Goal: Task Accomplishment & Management: Manage account settings

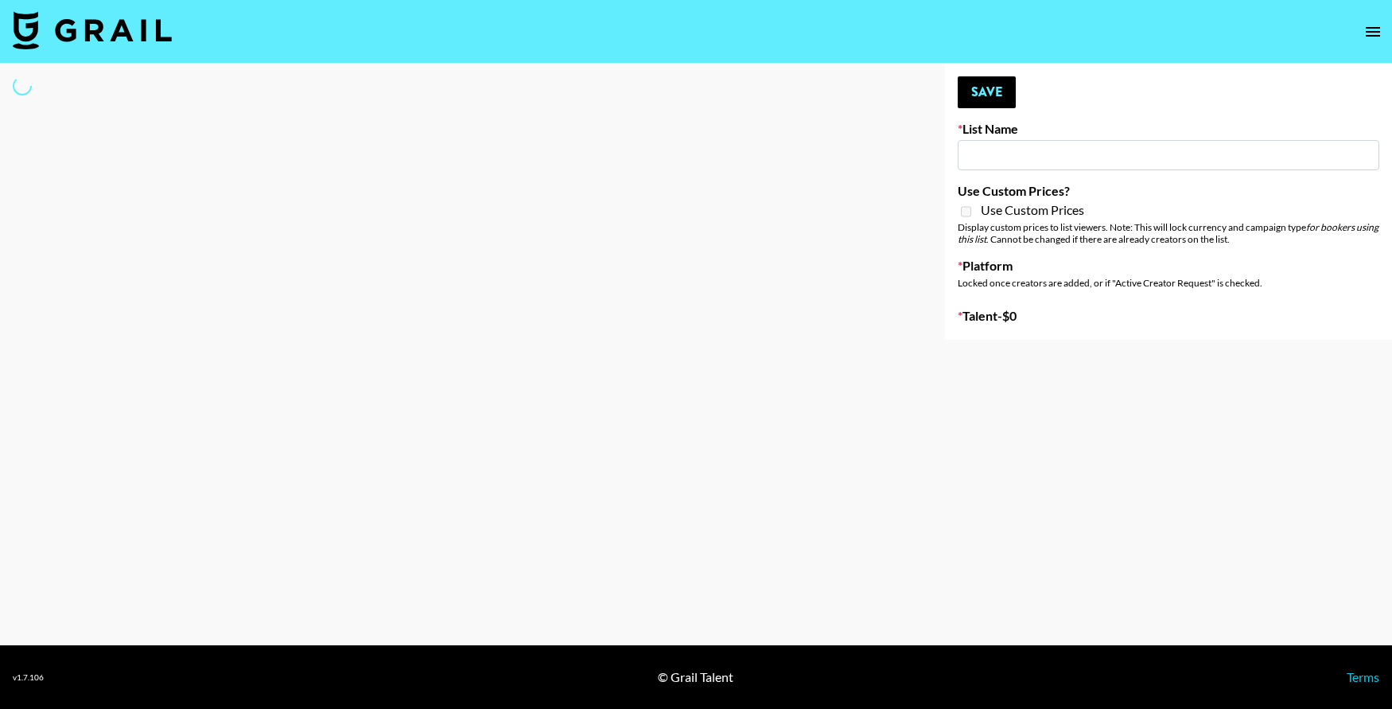
type input "Who Did The Body"
select select "Song"
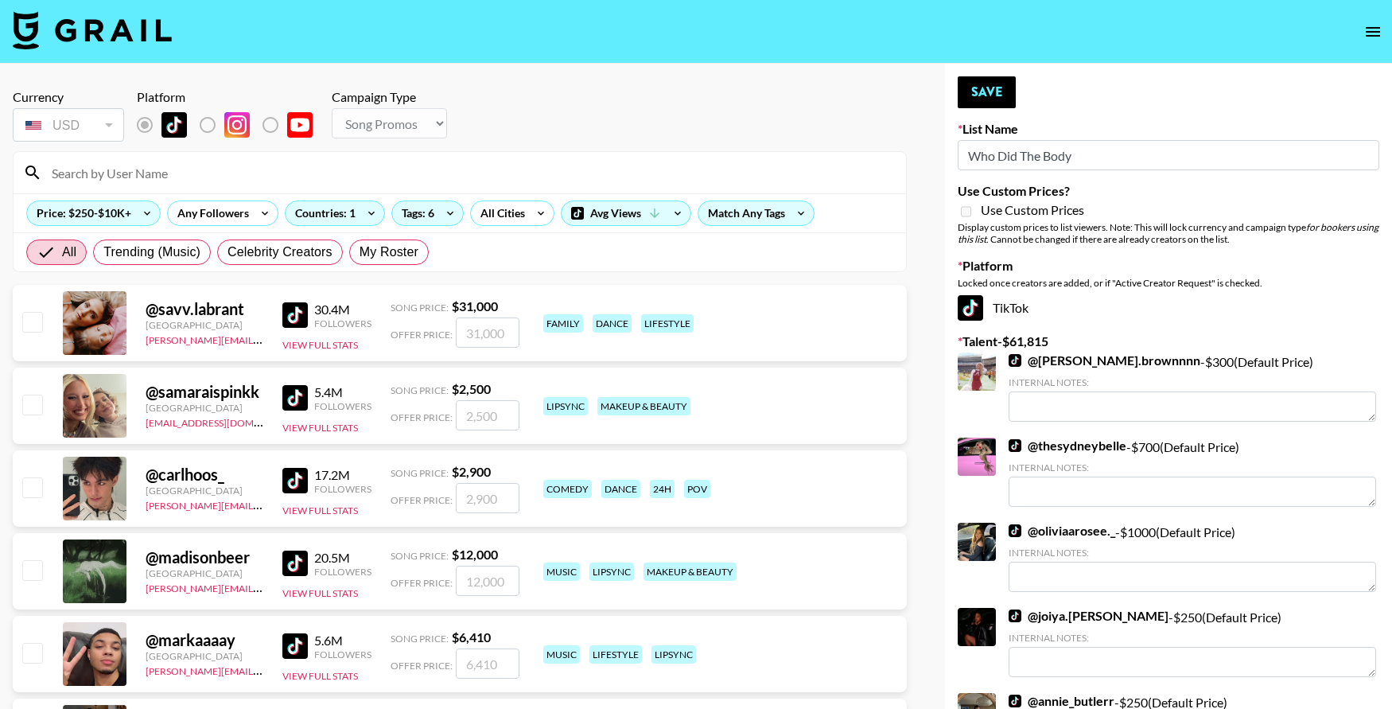
click at [378, 172] on input at bounding box center [469, 172] width 854 height 25
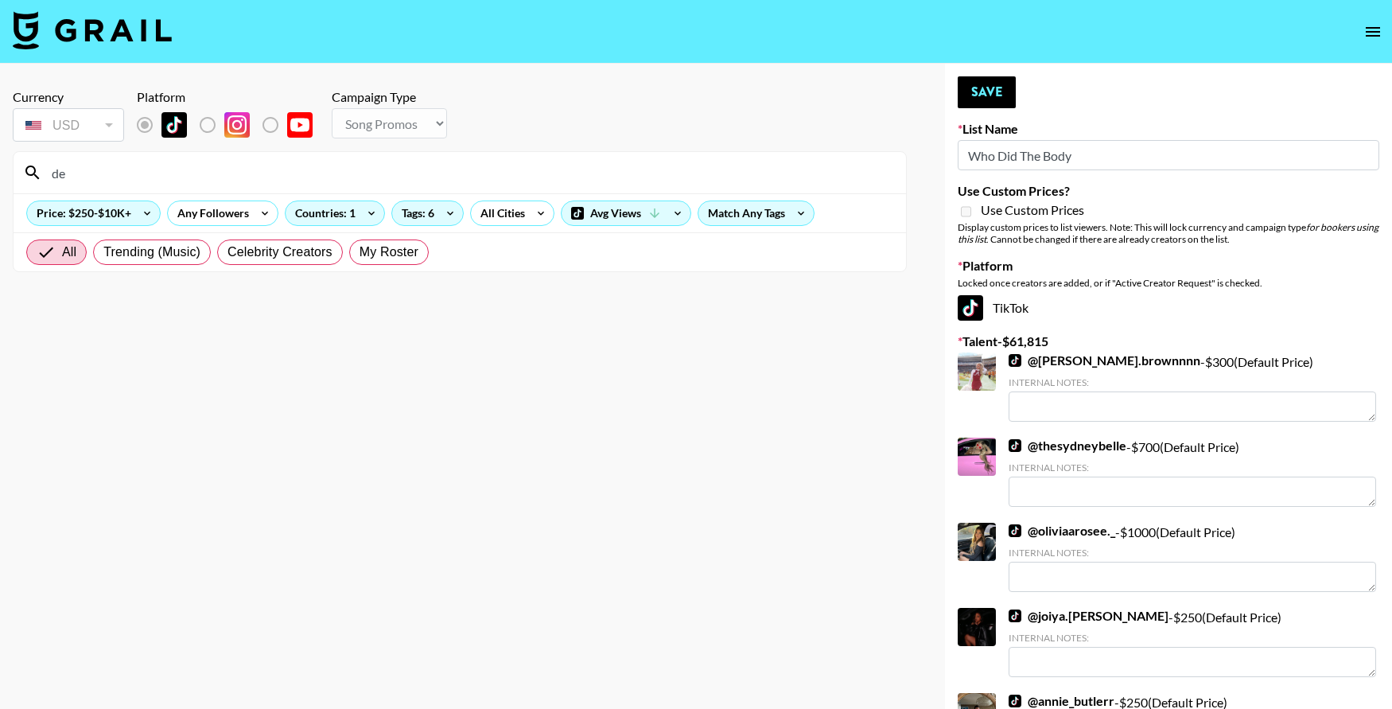
type input "d"
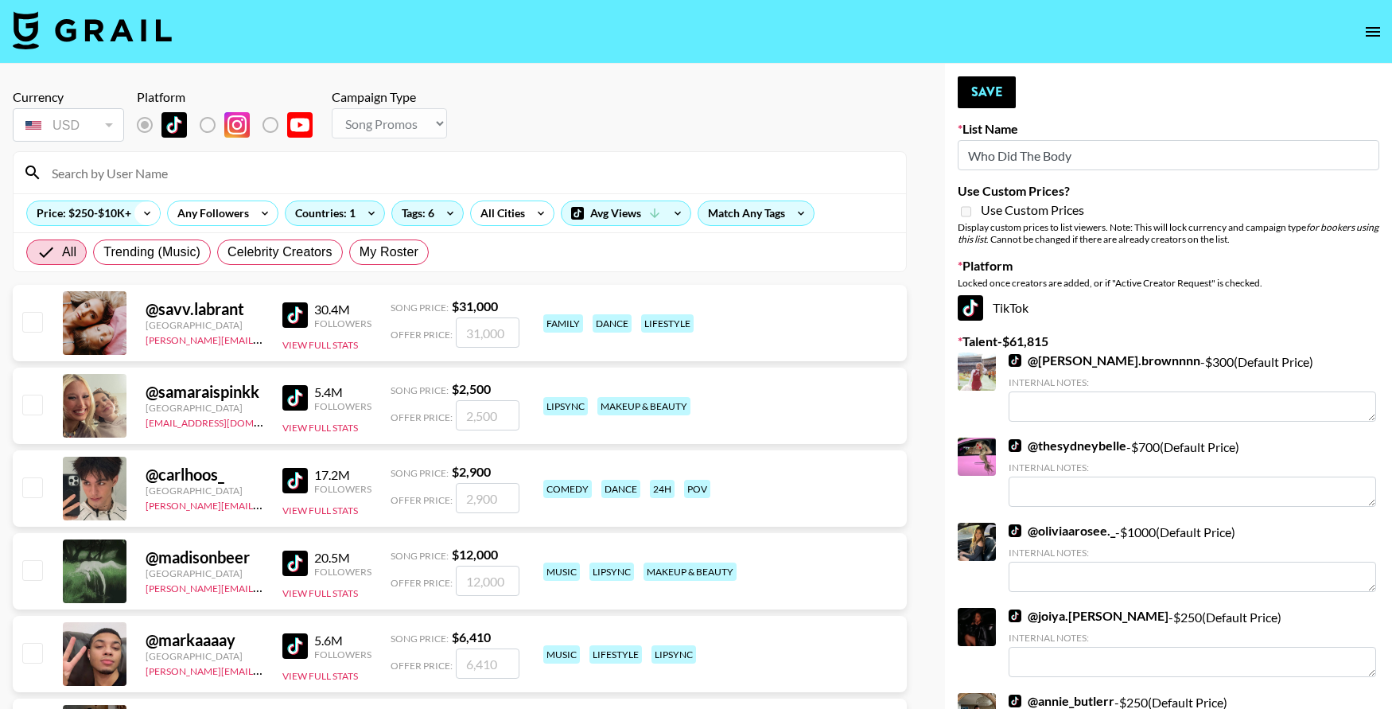
click at [136, 209] on icon at bounding box center [146, 213] width 25 height 24
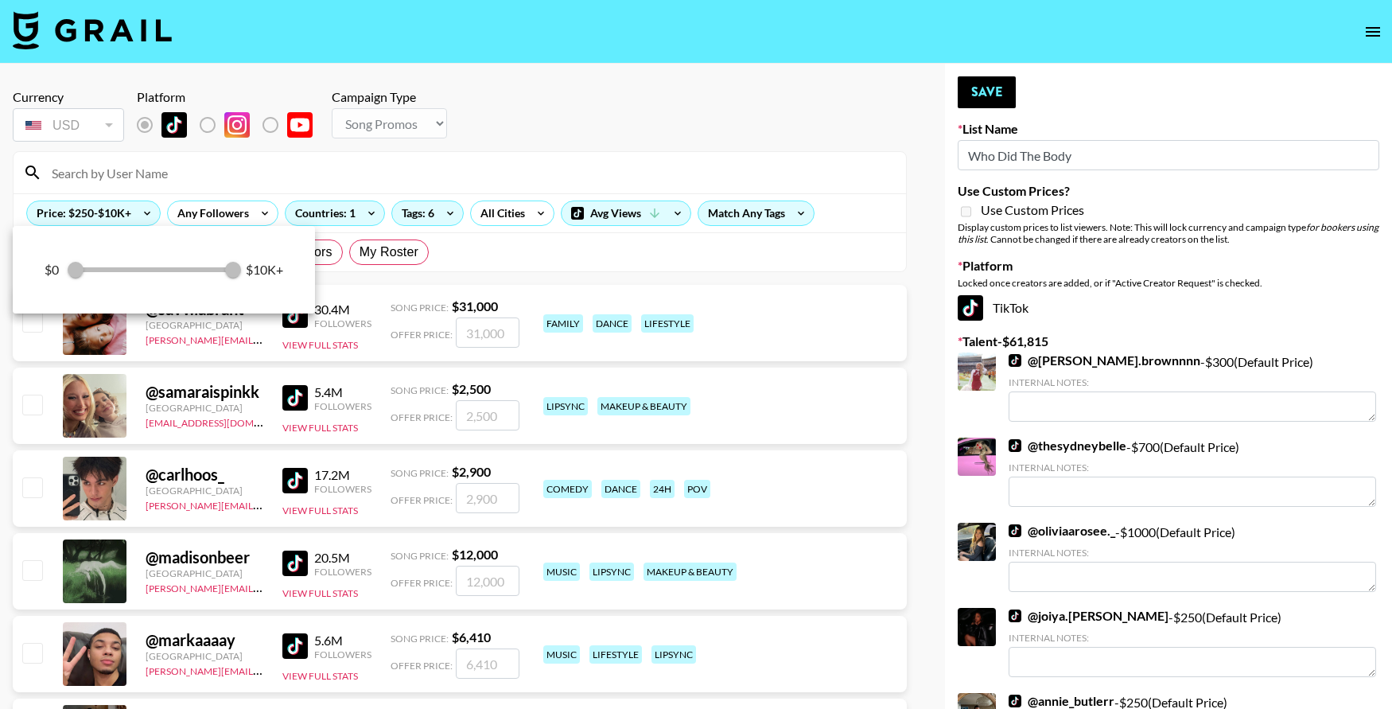
click at [121, 210] on div at bounding box center [696, 354] width 1392 height 709
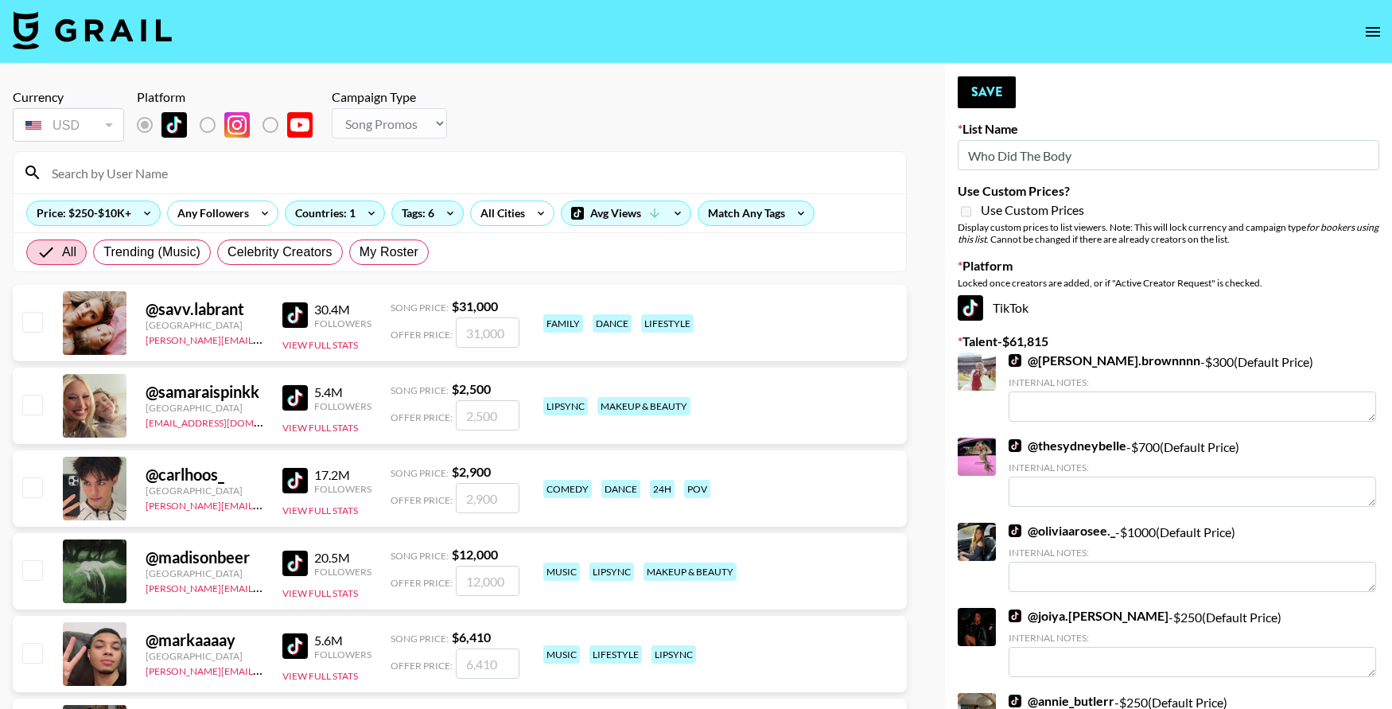
click at [156, 185] on input at bounding box center [469, 172] width 854 height 25
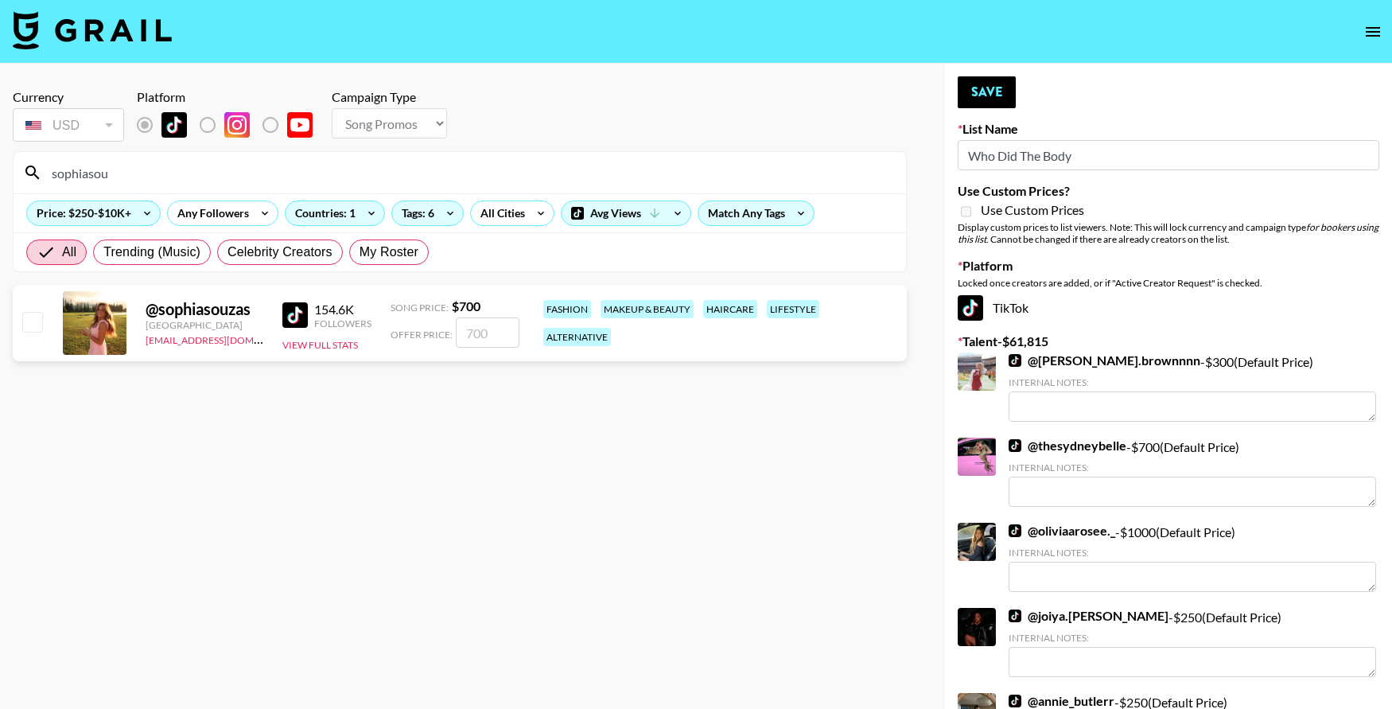
type input "sophiasou"
click at [41, 327] on input "checkbox" at bounding box center [31, 321] width 19 height 19
checkbox input "true"
type input "700"
click at [993, 96] on button "Save" at bounding box center [987, 92] width 58 height 32
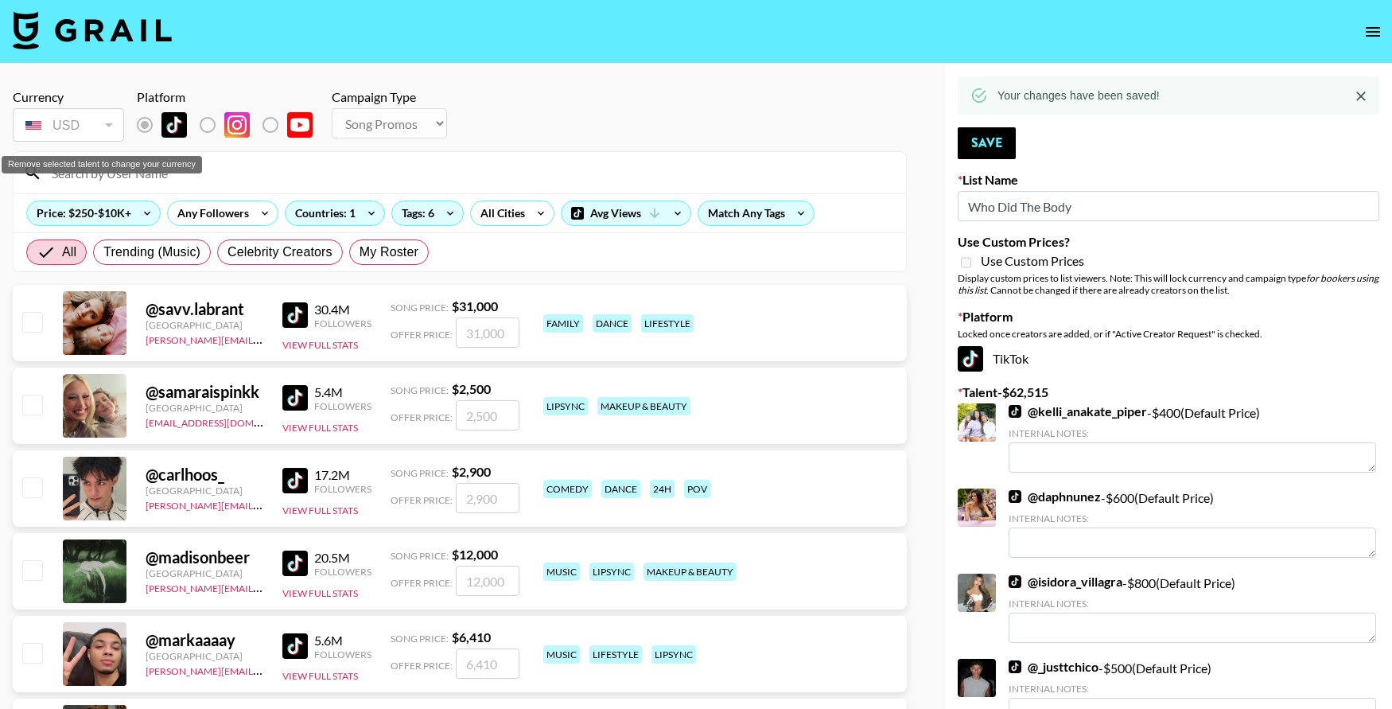
click at [91, 174] on div "Remove selected talent to change your currency" at bounding box center [102, 160] width 204 height 30
click at [80, 180] on input at bounding box center [469, 172] width 854 height 25
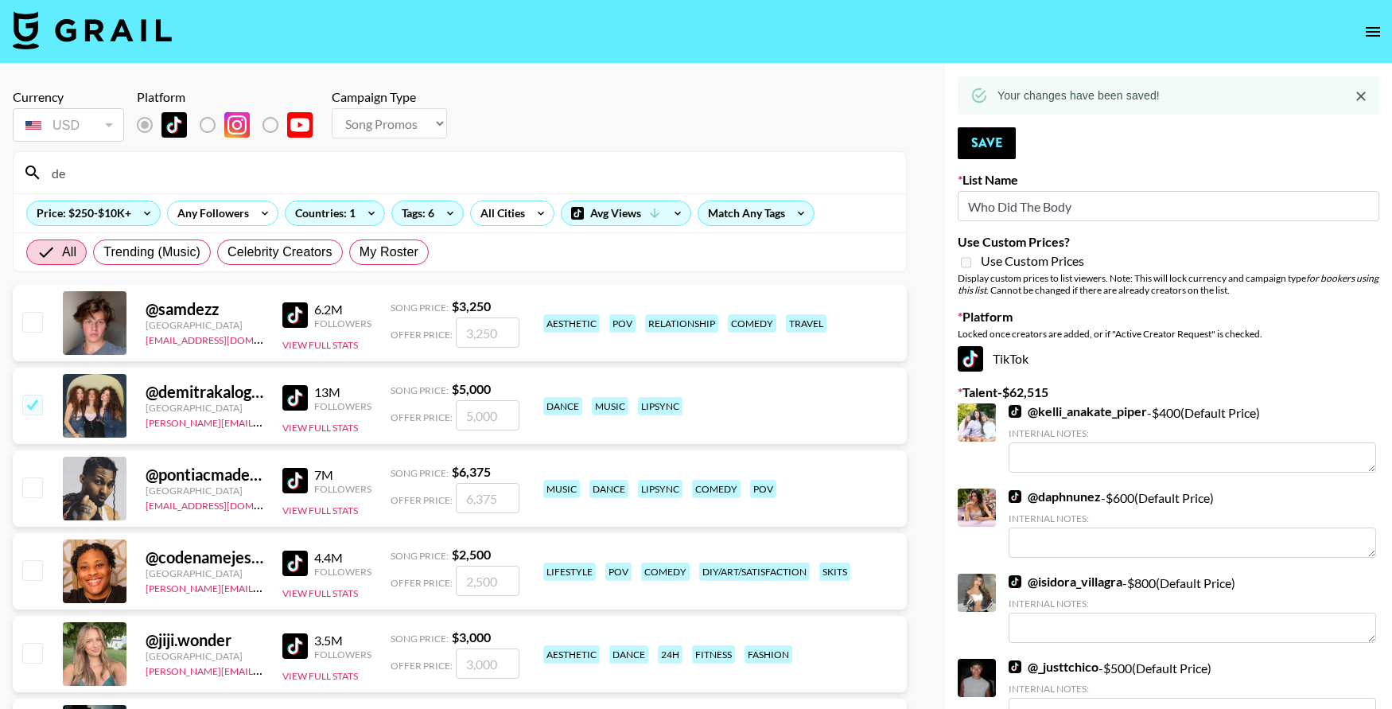
type input "d"
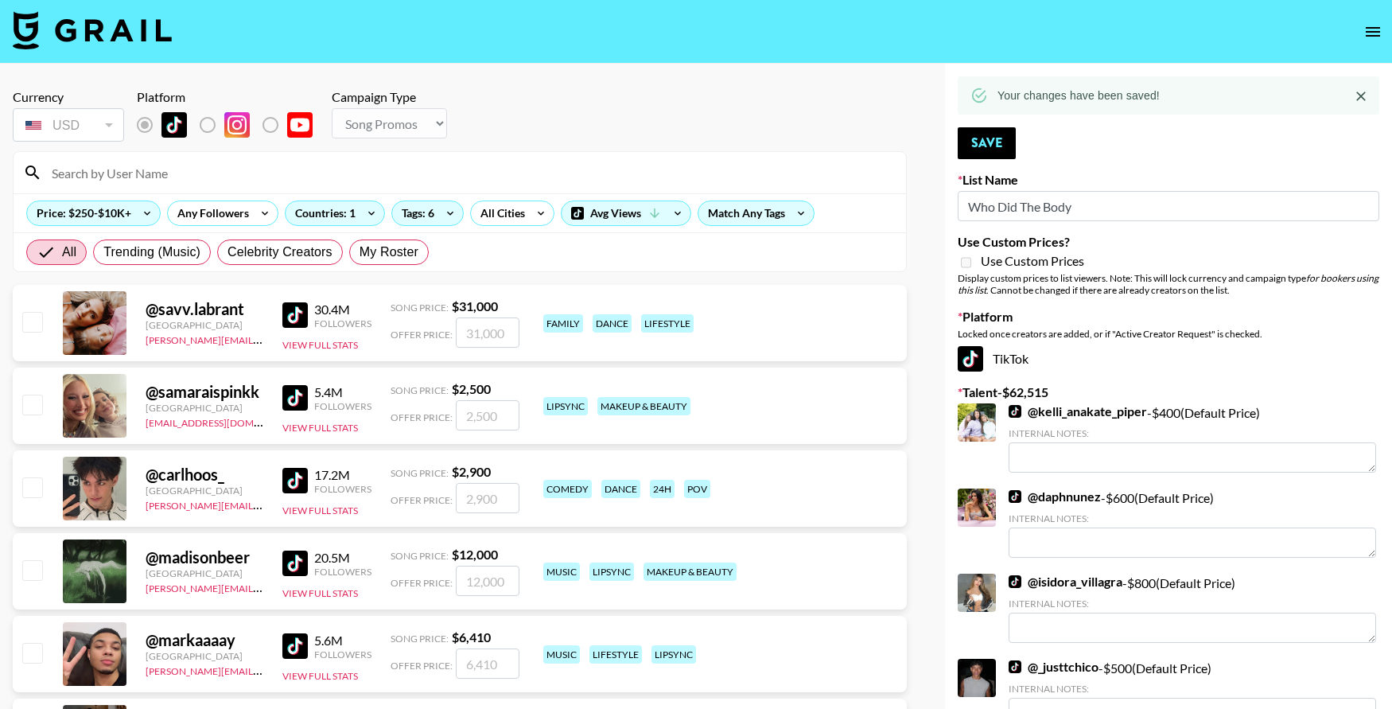
click at [80, 182] on input at bounding box center [469, 172] width 854 height 25
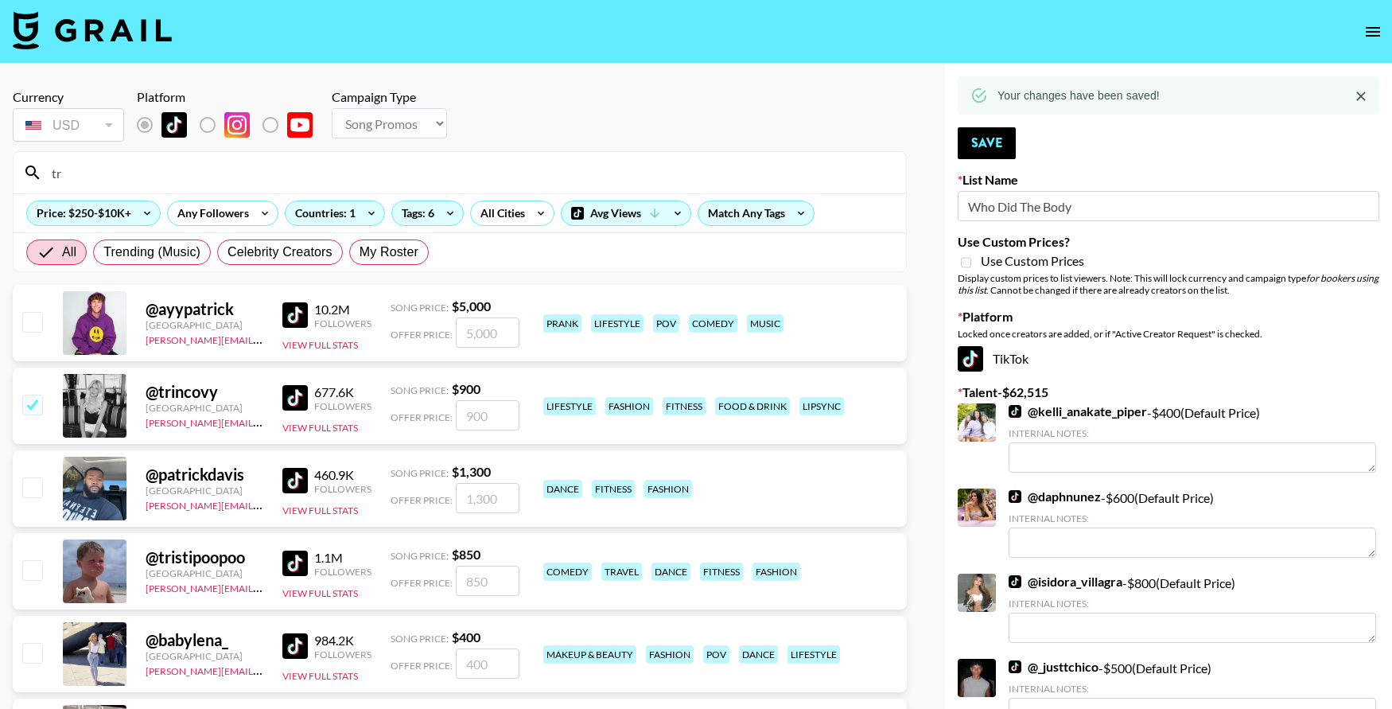
type input "t"
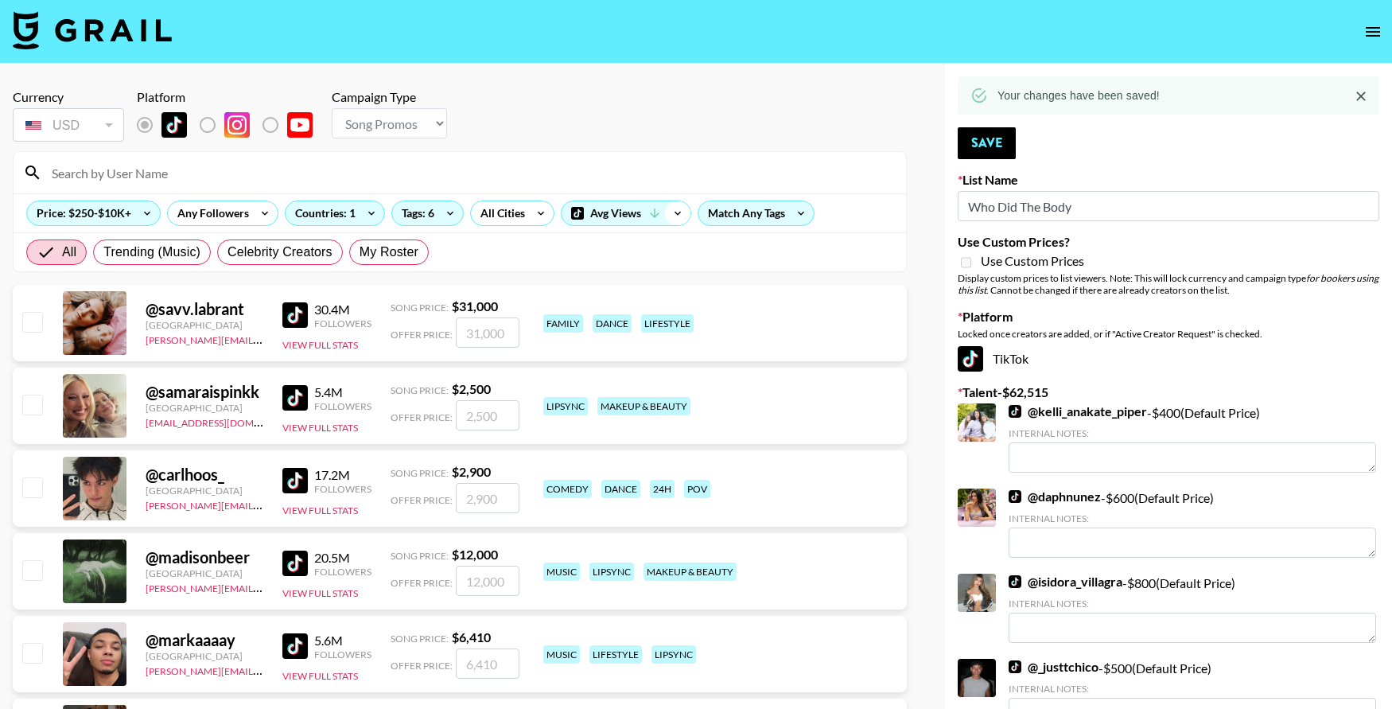
click at [677, 208] on icon at bounding box center [677, 213] width 25 height 24
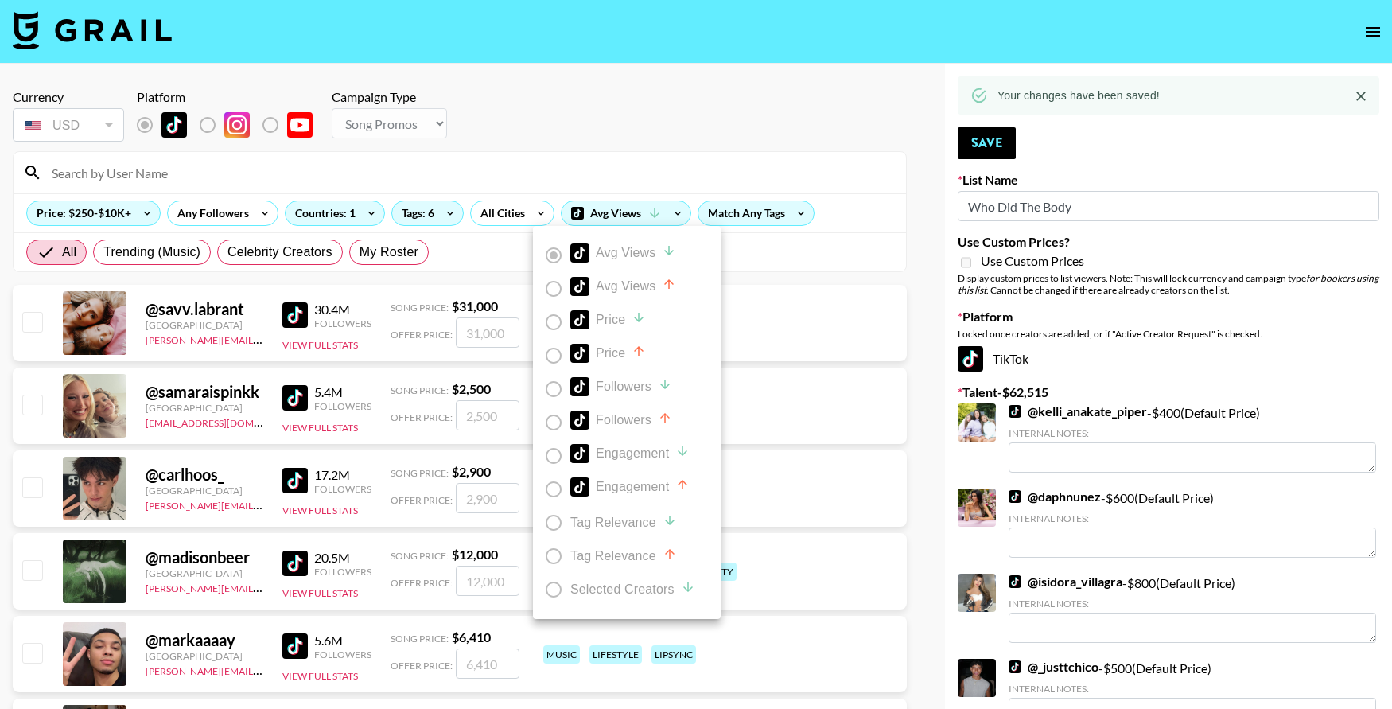
click at [677, 208] on div at bounding box center [696, 354] width 1392 height 709
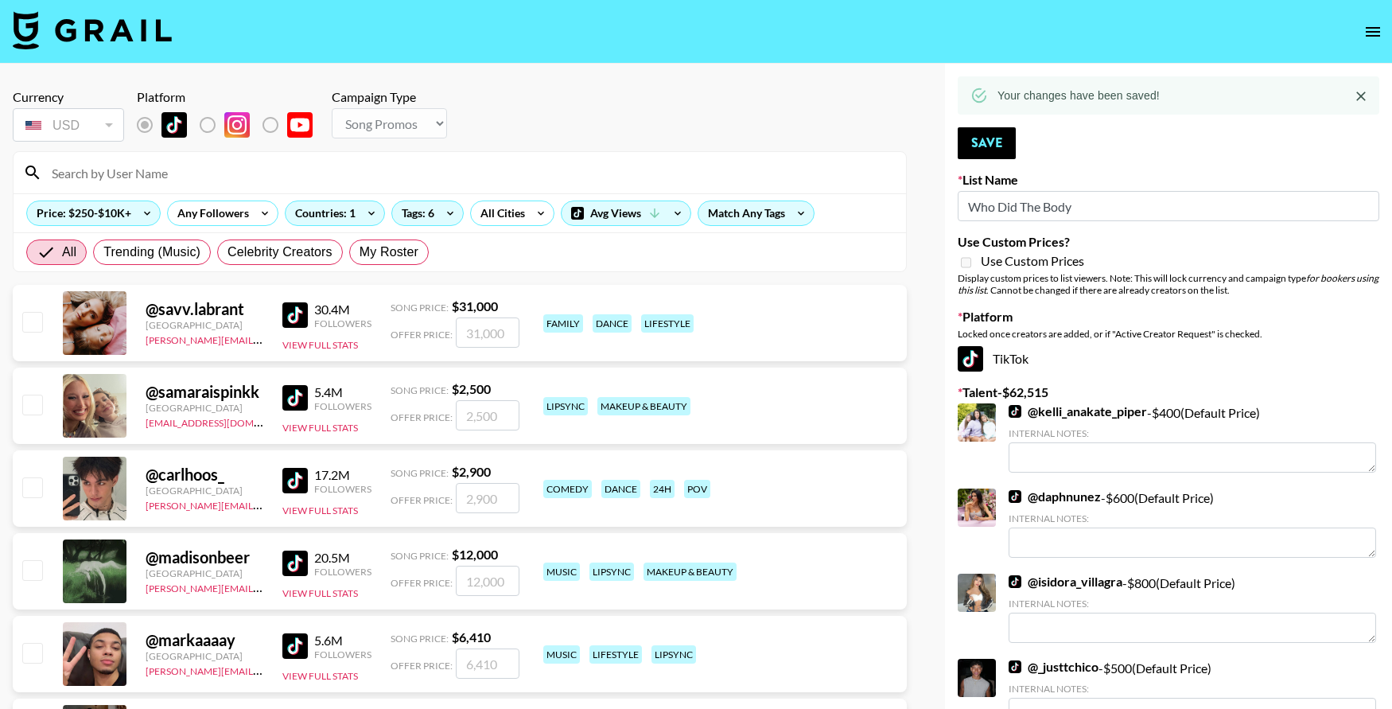
click at [71, 177] on input at bounding box center [469, 172] width 854 height 25
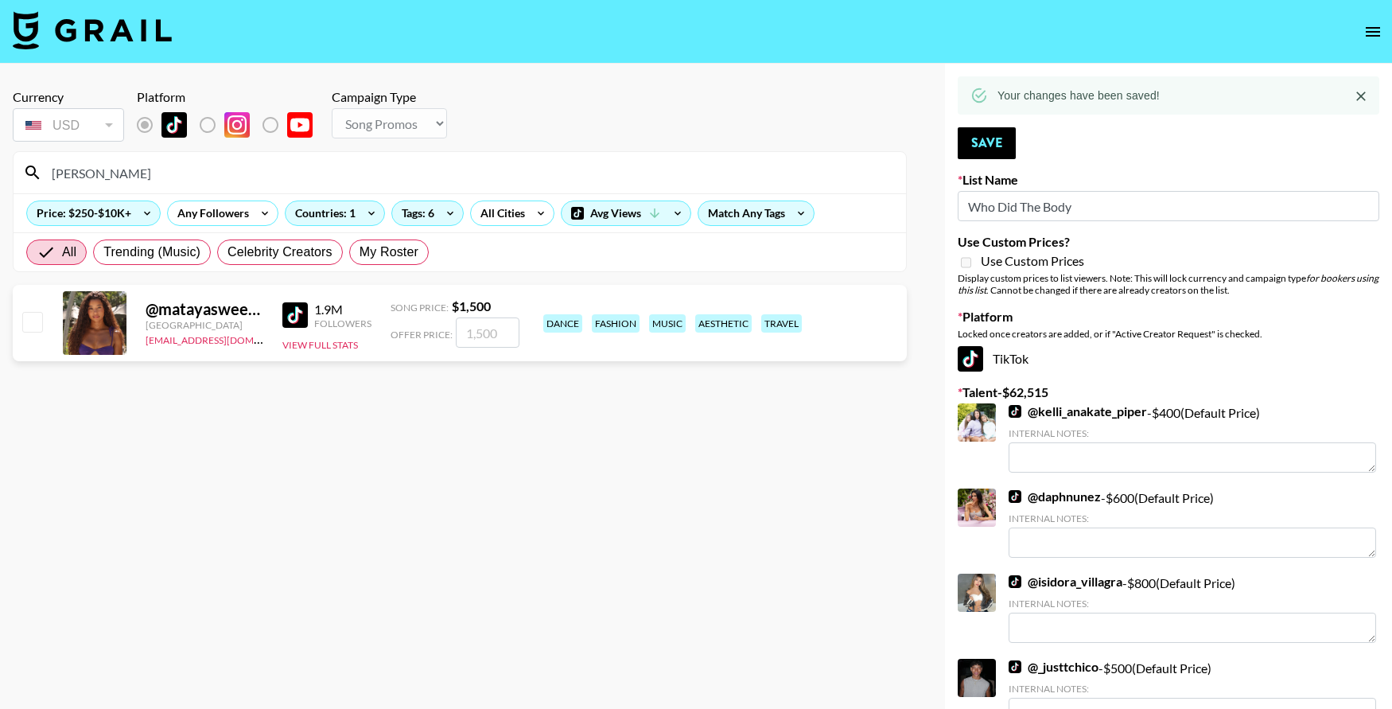
type input "[PERSON_NAME]"
click at [41, 321] on input "checkbox" at bounding box center [31, 321] width 19 height 19
checkbox input "true"
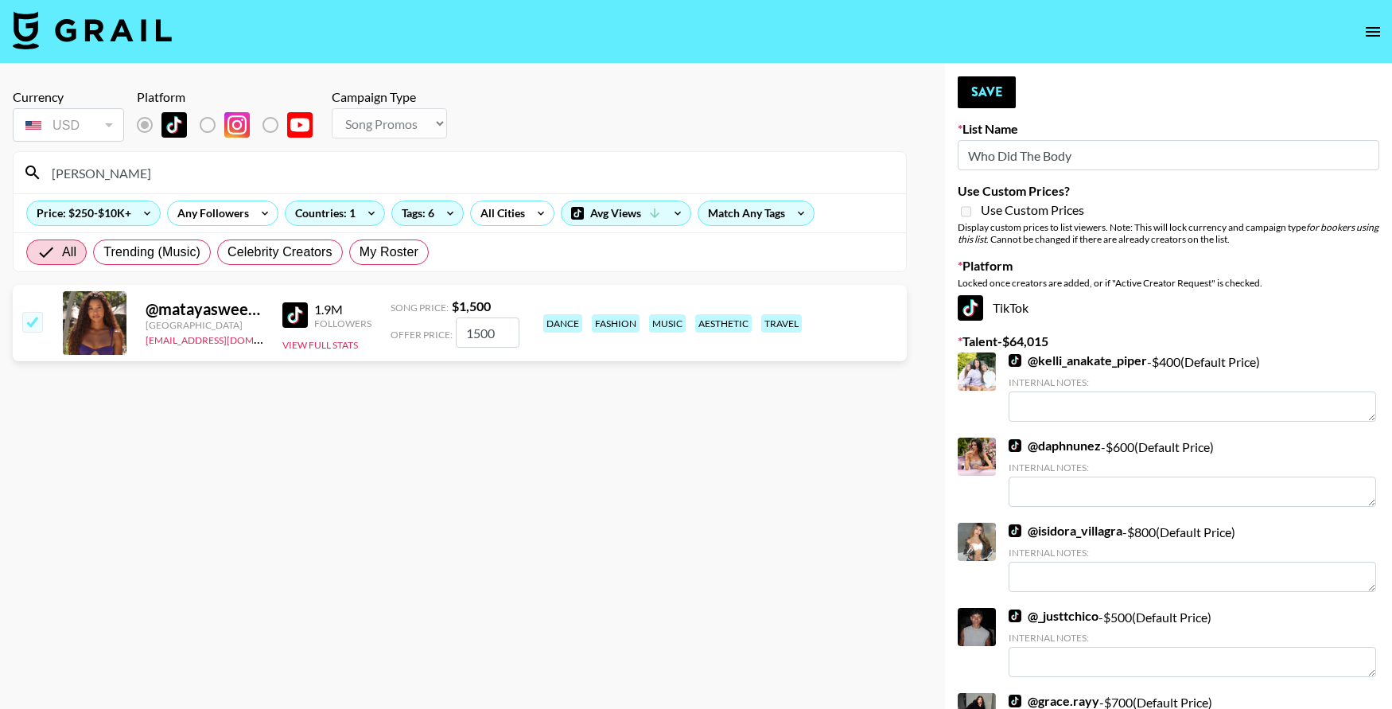
drag, startPoint x: 503, startPoint y: 336, endPoint x: 474, endPoint y: 331, distance: 29.0
click at [474, 332] on input "1500" at bounding box center [488, 332] width 64 height 30
type input "1200"
click at [1007, 93] on button "Save" at bounding box center [987, 92] width 58 height 32
